Goal: Find specific page/section: Find specific page/section

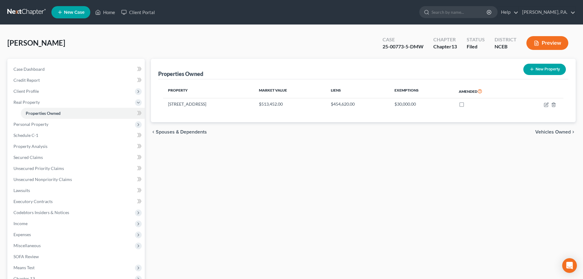
click at [23, 15] on link at bounding box center [26, 12] width 39 height 11
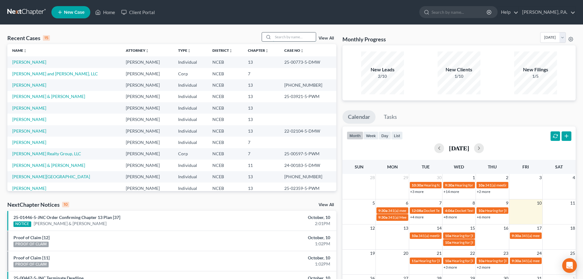
click at [281, 35] on input "search" at bounding box center [294, 36] width 43 height 9
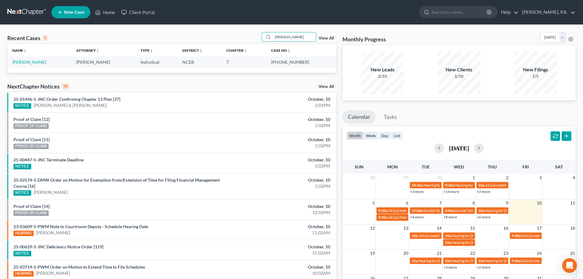
type input "[PERSON_NAME]"
click at [39, 63] on link "[PERSON_NAME]" at bounding box center [29, 61] width 34 height 5
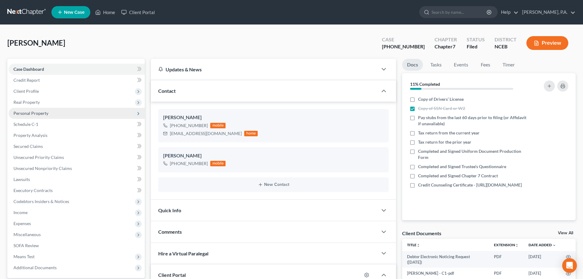
click at [33, 110] on span "Personal Property" at bounding box center [30, 112] width 35 height 5
click at [33, 114] on span "Personal Property" at bounding box center [30, 112] width 35 height 5
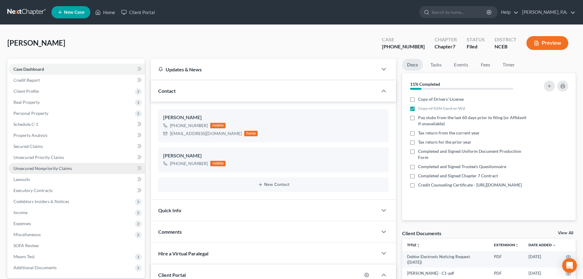
click at [56, 164] on link "Unsecured Nonpriority Claims" at bounding box center [77, 168] width 136 height 11
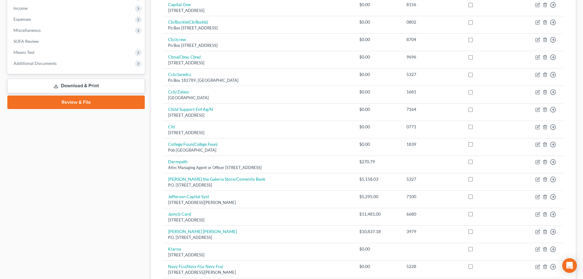
scroll to position [408, 0]
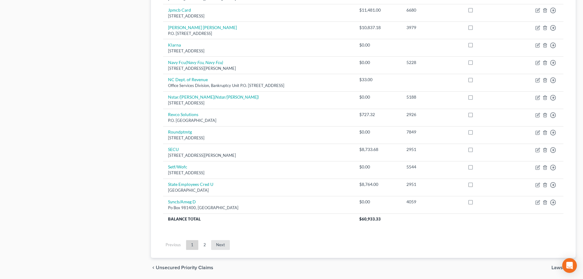
click at [223, 243] on link "Next" at bounding box center [220, 245] width 19 height 10
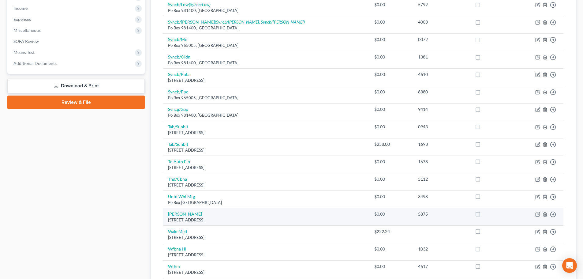
scroll to position [290, 0]
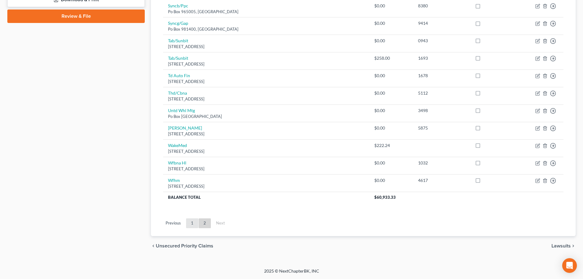
click at [193, 224] on link "1" at bounding box center [192, 223] width 12 height 10
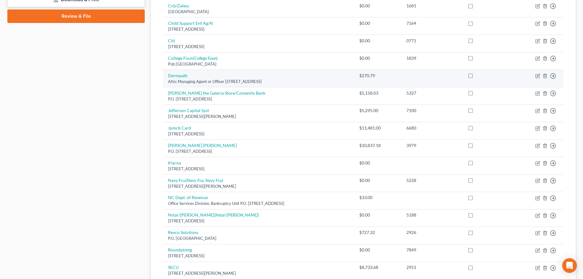
drag, startPoint x: 166, startPoint y: 75, endPoint x: 314, endPoint y: 79, distance: 148.4
click at [314, 79] on td "Dermpath Attn: Managing Agent or Officer [STREET_ADDRESS]" at bounding box center [258, 78] width 191 height 17
copy td "Dermpath Attn: Managing Agent or Officer [STREET_ADDRESS]"
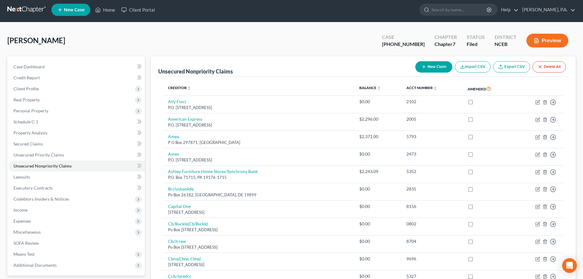
scroll to position [0, 0]
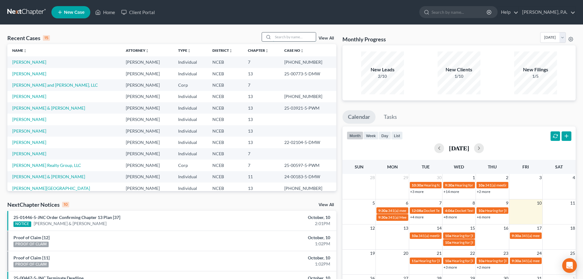
click at [283, 36] on input "search" at bounding box center [294, 36] width 43 height 9
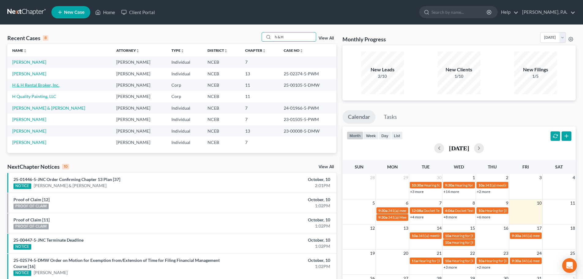
type input "h & H"
click at [44, 84] on link "H & H Rental Broker, Inc." at bounding box center [35, 84] width 47 height 5
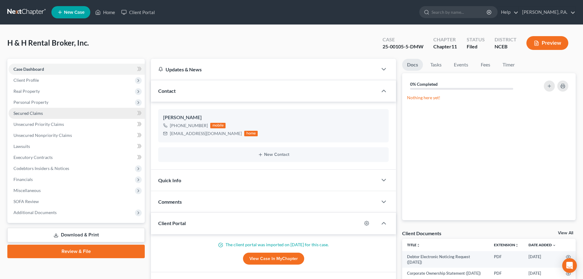
click at [34, 115] on span "Secured Claims" at bounding box center [27, 112] width 29 height 5
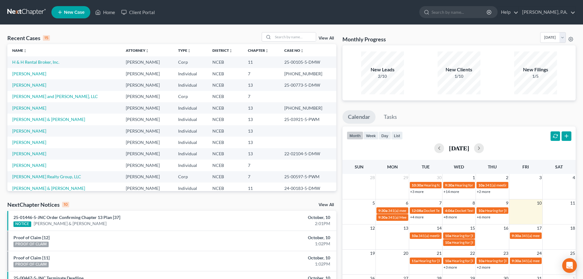
click at [359, 11] on ul "New Case Home Client Portal - No Result - See all results Or Press Enter... Hel…" at bounding box center [313, 12] width 524 height 16
